Goal: Information Seeking & Learning: Understand process/instructions

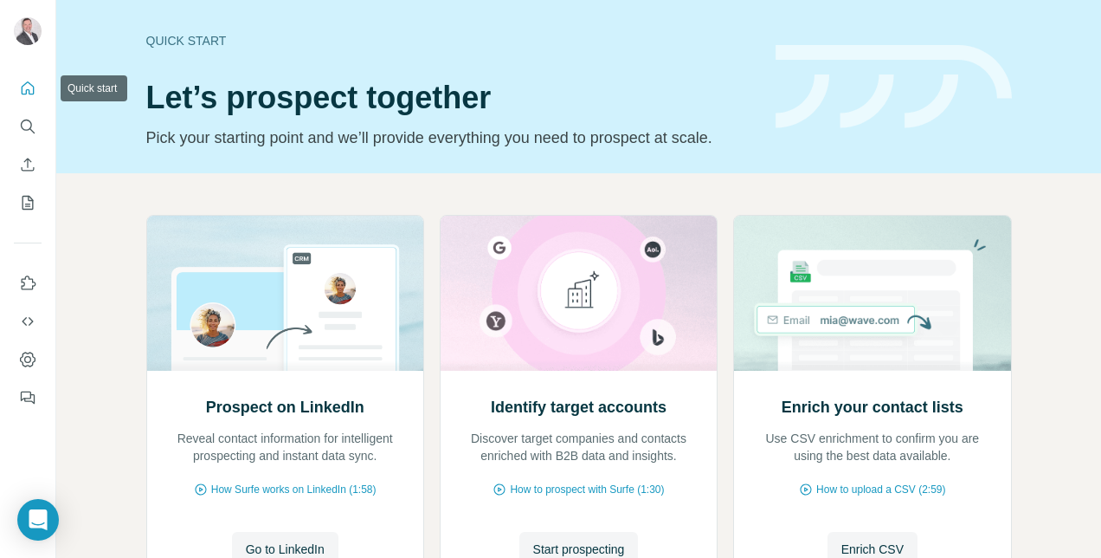
click at [31, 83] on icon "Quick start" at bounding box center [27, 88] width 17 height 17
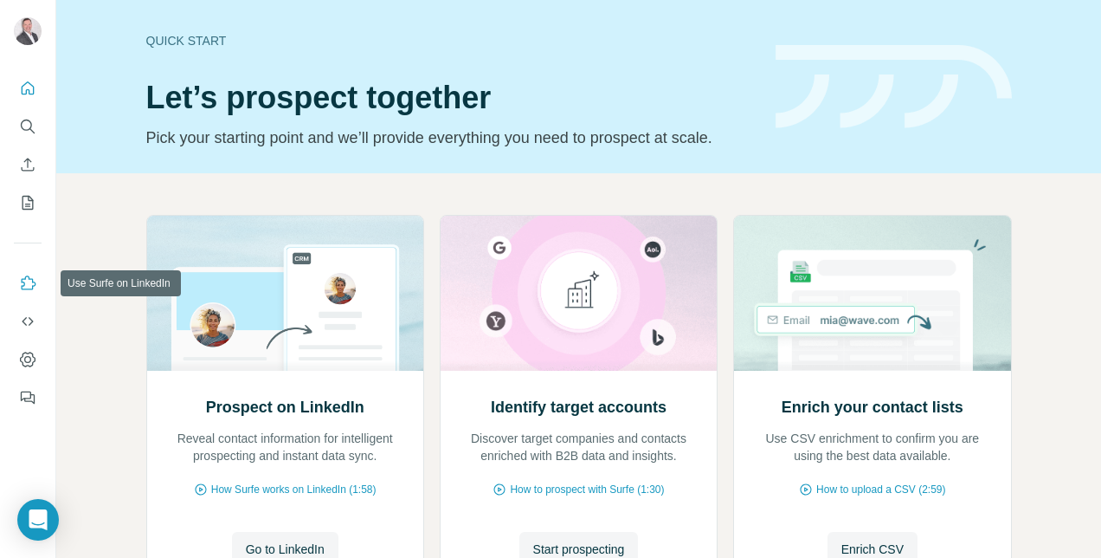
click at [28, 283] on icon "Use Surfe on LinkedIn" at bounding box center [27, 282] width 17 height 17
click at [107, 332] on div "Prospect on LinkedIn Reveal contact information for intelligent prospecting and…" at bounding box center [578, 441] width 1045 height 536
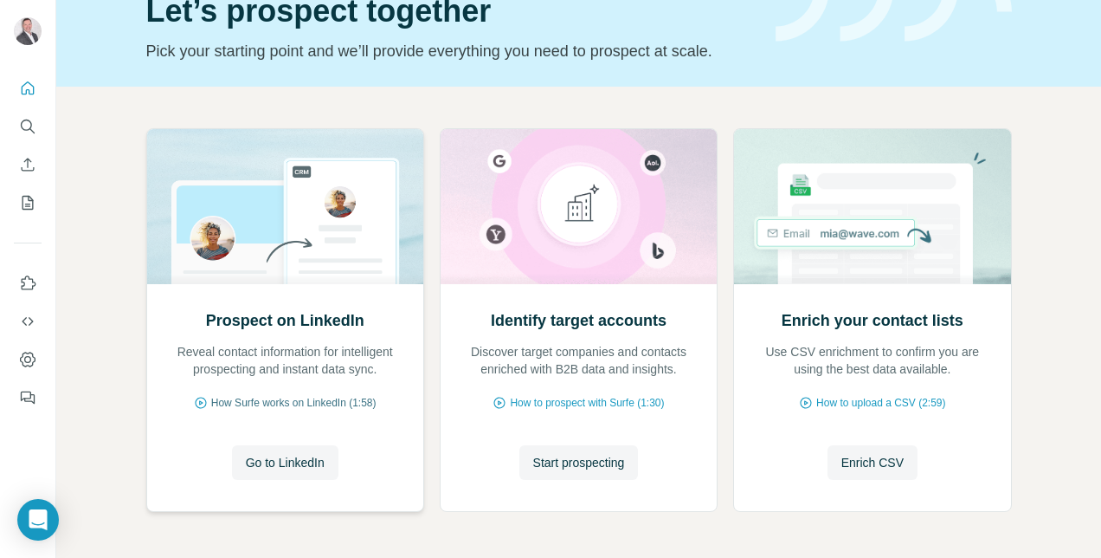
click at [287, 400] on span "How Surfe works on LinkedIn (1:58)" at bounding box center [293, 403] width 165 height 16
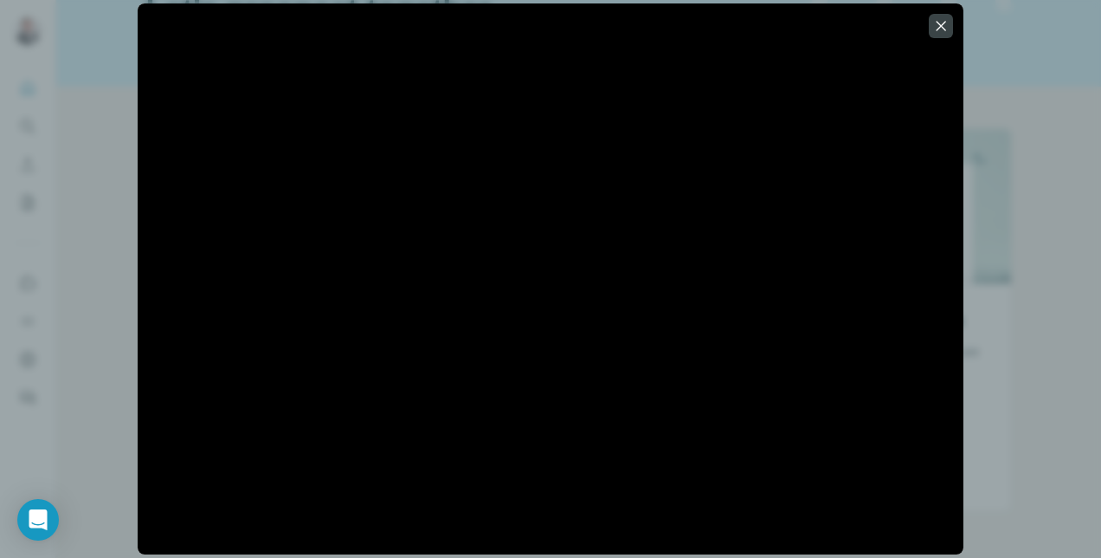
click at [940, 23] on icon "button" at bounding box center [940, 25] width 17 height 17
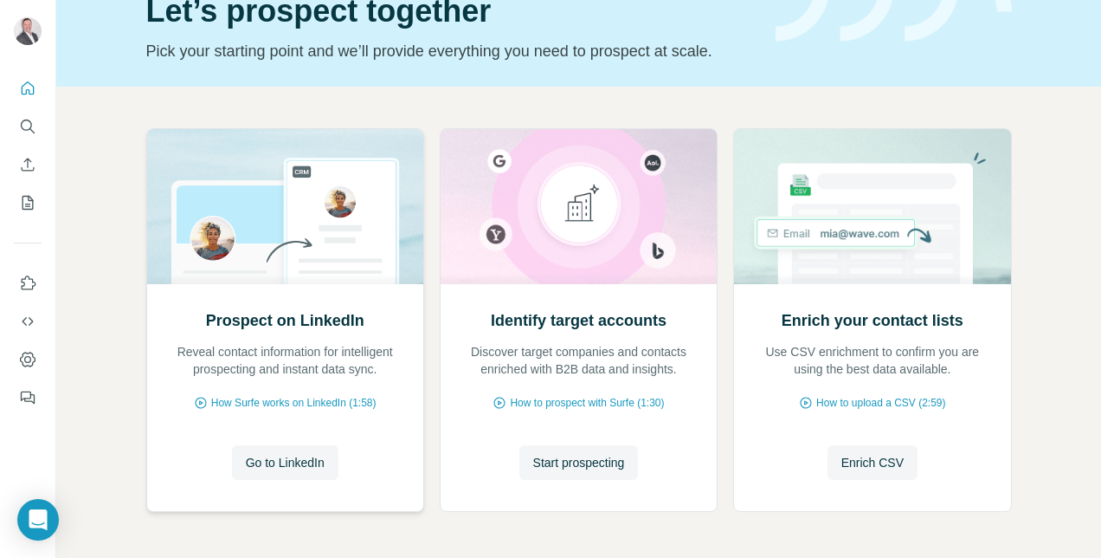
scroll to position [0, 0]
